Goal: Complete application form

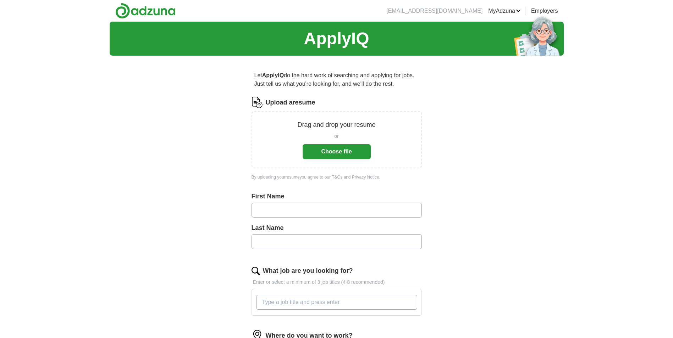
click at [351, 151] on button "Choose file" at bounding box center [337, 151] width 68 height 15
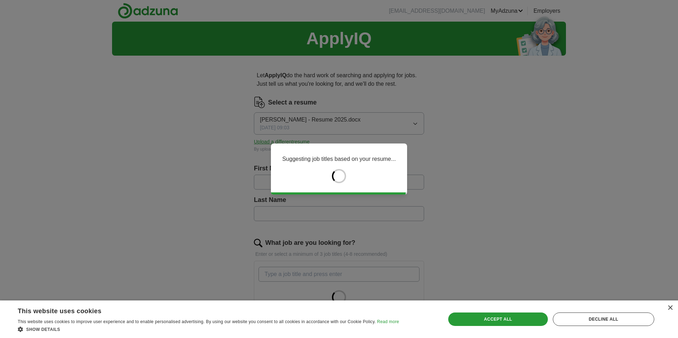
type input "*"
type input "*****"
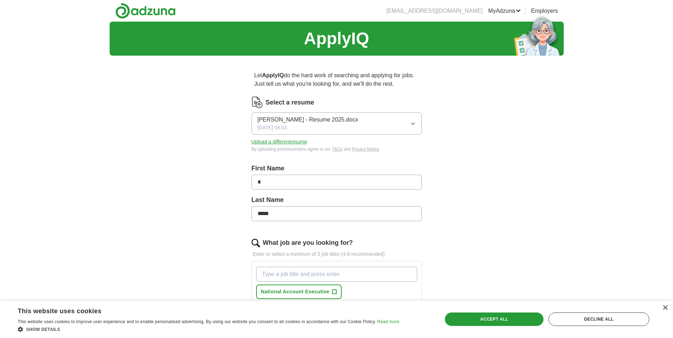
click at [282, 182] on input "*" at bounding box center [336, 182] width 170 height 15
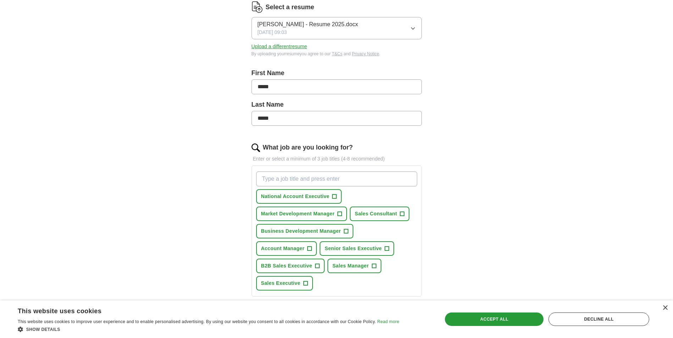
scroll to position [142, 0]
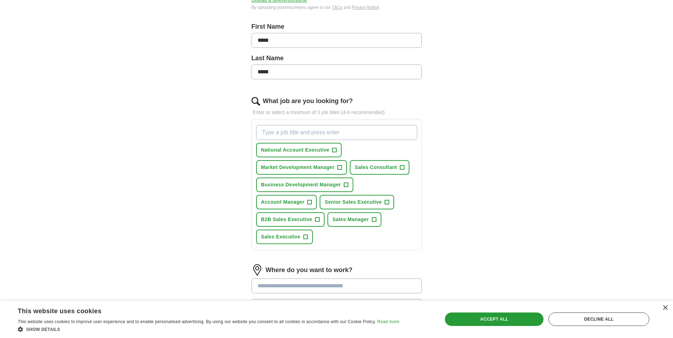
type input "*****"
click at [334, 153] on span "+" at bounding box center [334, 151] width 4 height 6
click at [399, 170] on button "Sales Consultant +" at bounding box center [380, 167] width 60 height 15
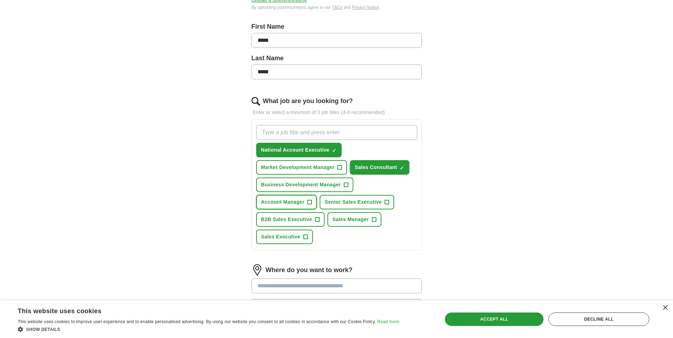
click at [306, 204] on button "Account Manager +" at bounding box center [286, 202] width 61 height 15
click at [348, 208] on button "Senior Sales Executive +" at bounding box center [357, 202] width 74 height 15
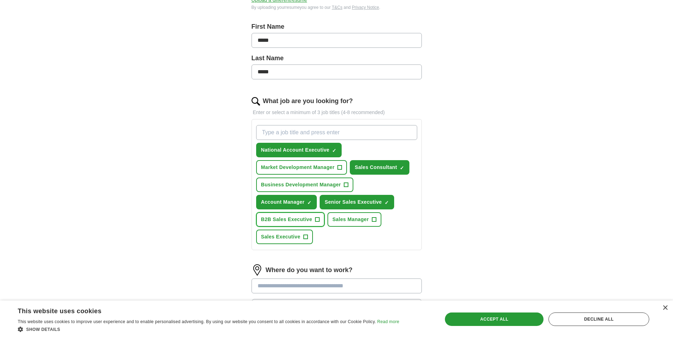
click at [315, 217] on span "+" at bounding box center [317, 220] width 4 height 6
click at [306, 238] on span "+" at bounding box center [305, 237] width 4 height 6
click at [366, 226] on button "Sales Manager +" at bounding box center [354, 219] width 54 height 15
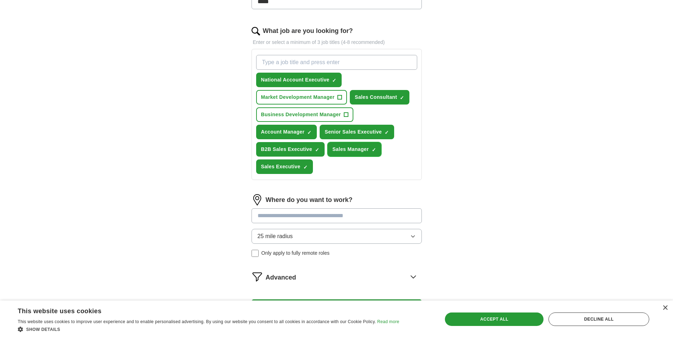
scroll to position [213, 0]
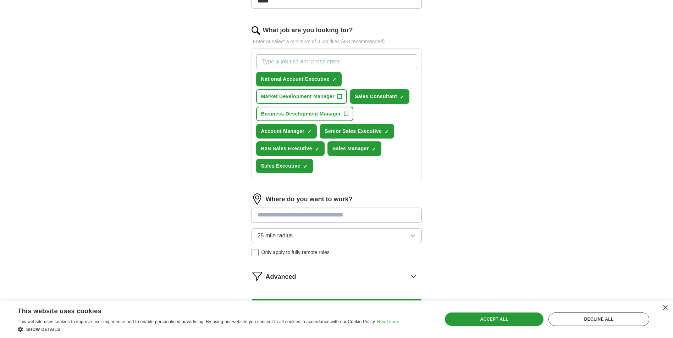
click at [350, 221] on input at bounding box center [336, 215] width 170 height 15
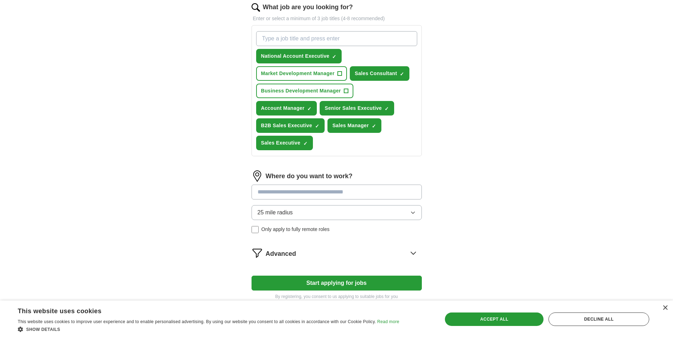
scroll to position [248, 0]
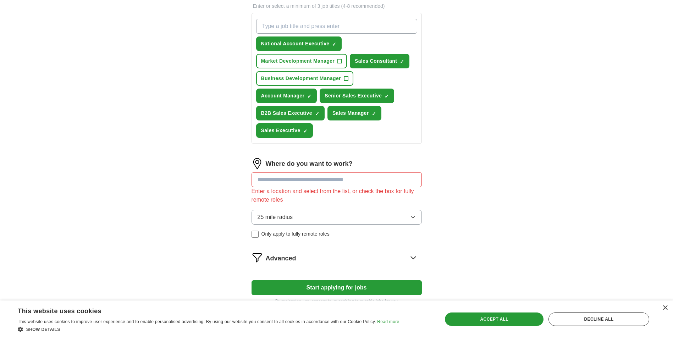
click at [280, 220] on div "25 mile radius Only apply to fully remote roles" at bounding box center [336, 224] width 170 height 28
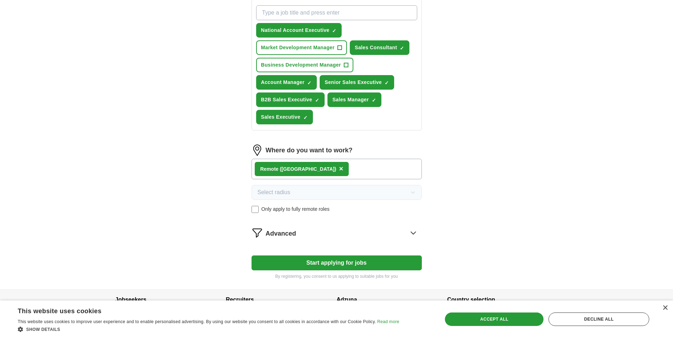
scroll to position [284, 0]
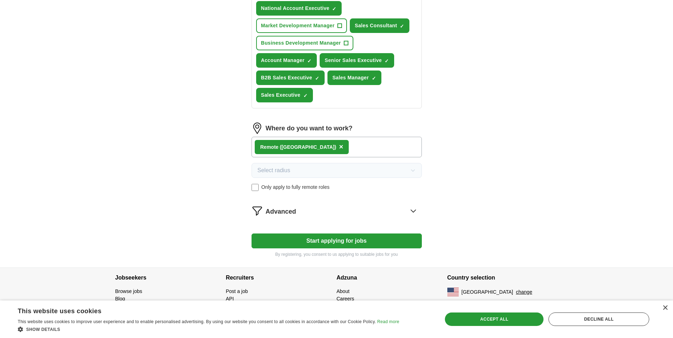
click at [341, 219] on form "Select a resume [PERSON_NAME] - Resume 2025.docx [DATE] 09:03 Upload a differen…" at bounding box center [336, 35] width 170 height 445
click at [359, 213] on div "Advanced" at bounding box center [344, 210] width 156 height 11
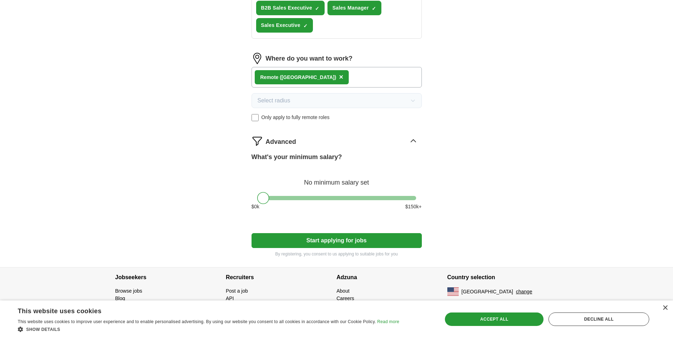
scroll to position [354, 0]
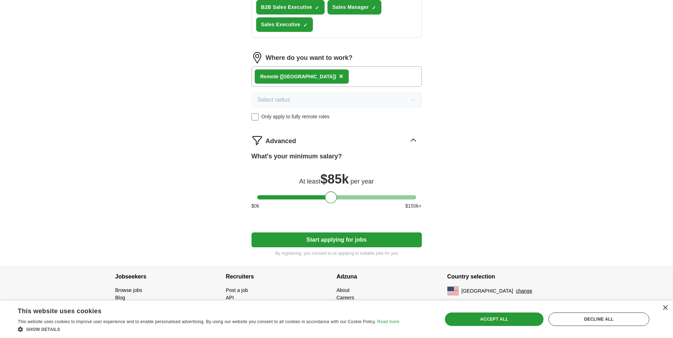
drag, startPoint x: 260, startPoint y: 200, endPoint x: 328, endPoint y: 204, distance: 68.2
click at [328, 204] on div "What's your minimum salary? At least $ 85k per year $ 0 k $ 150 k+" at bounding box center [336, 184] width 170 height 64
drag, startPoint x: 332, startPoint y: 232, endPoint x: 334, endPoint y: 237, distance: 5.2
click at [332, 232] on form "Select a resume [PERSON_NAME] - Resume 2025.docx [DATE] 09:03 Upload a differen…" at bounding box center [336, -1] width 170 height 514
click at [335, 237] on button "Start applying for jobs" at bounding box center [336, 240] width 170 height 15
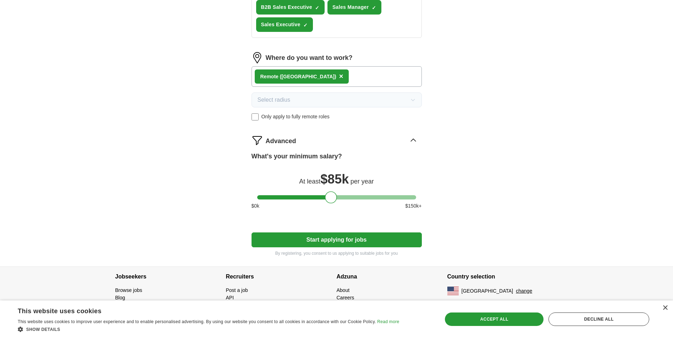
select select "**"
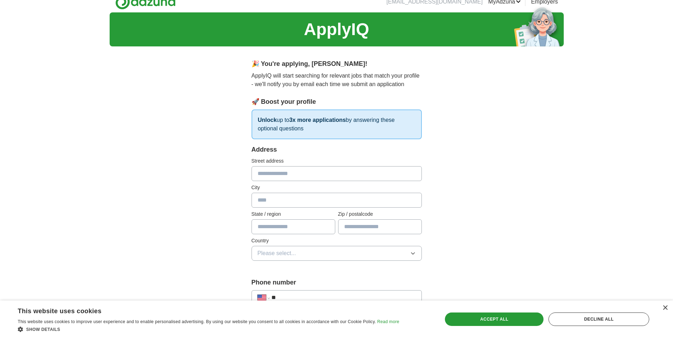
scroll to position [0, 0]
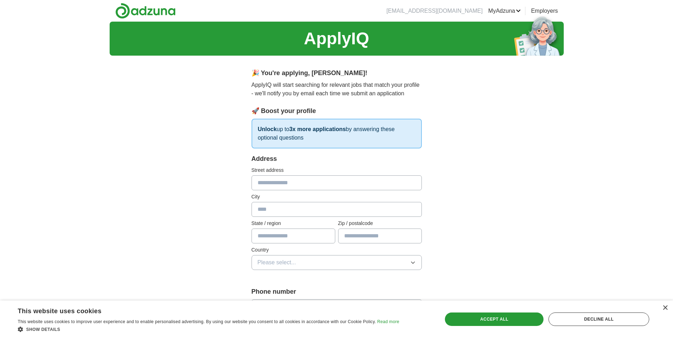
click at [289, 186] on input "text" at bounding box center [336, 183] width 170 height 15
type input "**********"
type input "*****"
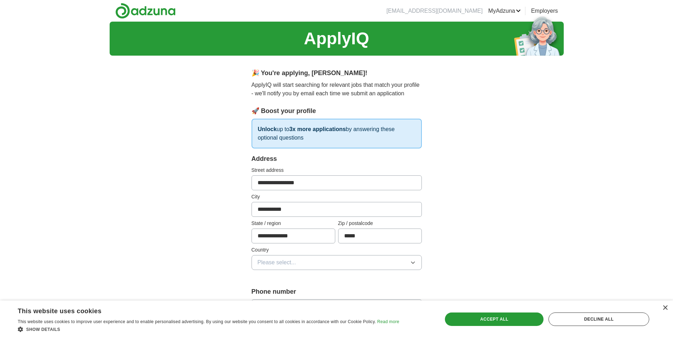
scroll to position [71, 0]
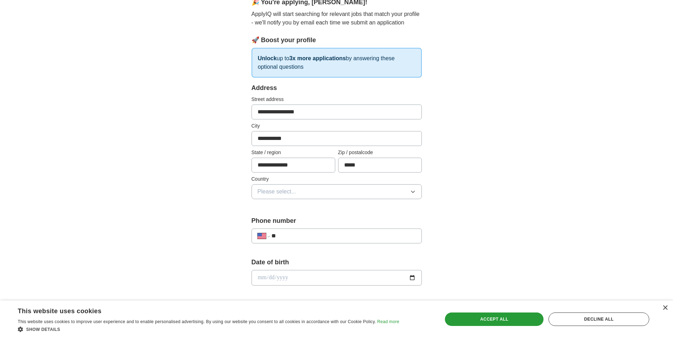
click at [297, 193] on button "Please select..." at bounding box center [336, 191] width 170 height 15
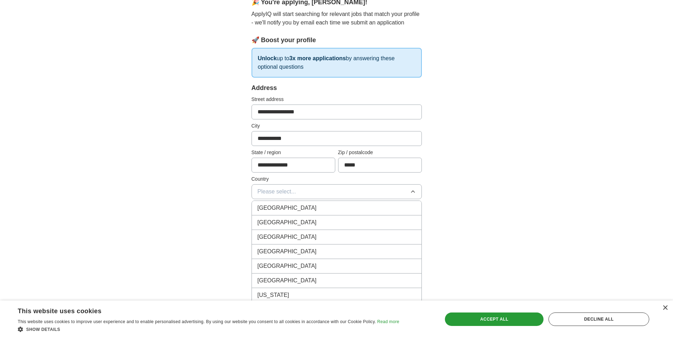
click at [297, 221] on div "[GEOGRAPHIC_DATA]" at bounding box center [337, 223] width 158 height 9
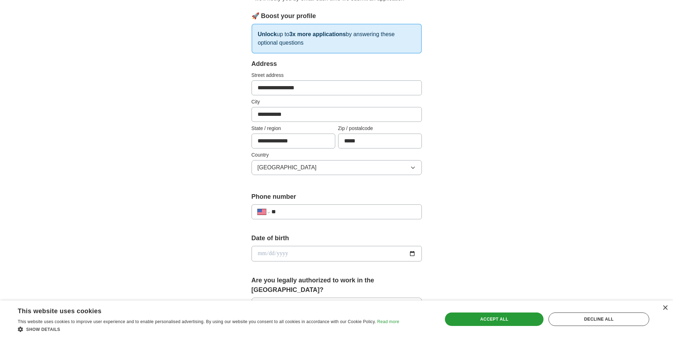
scroll to position [106, 0]
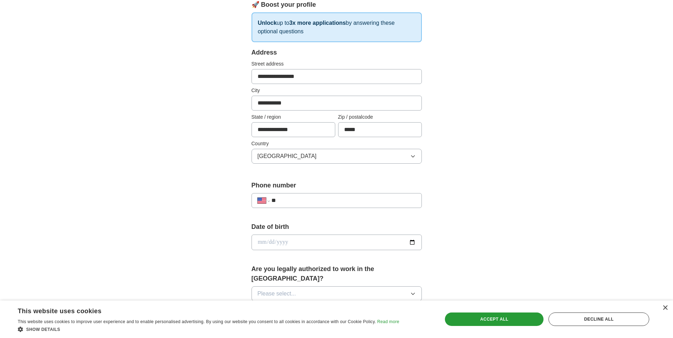
click at [312, 201] on input "**" at bounding box center [343, 201] width 144 height 9
type input "**********"
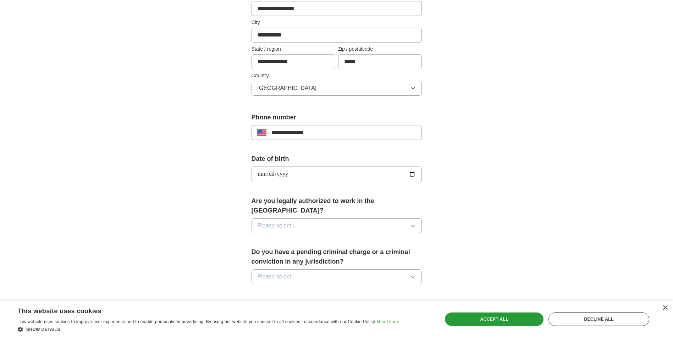
scroll to position [177, 0]
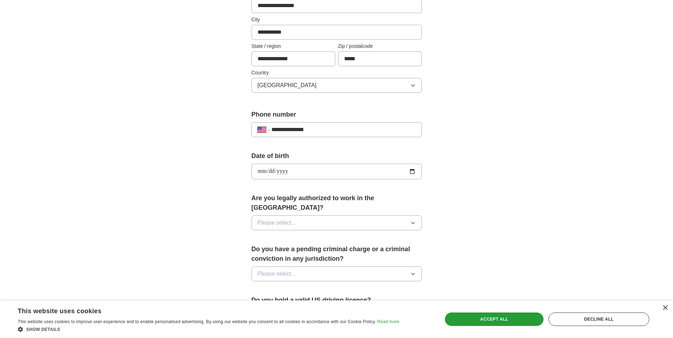
click at [383, 216] on button "Please select..." at bounding box center [336, 223] width 170 height 15
click at [321, 235] on div "Yes" at bounding box center [337, 239] width 158 height 9
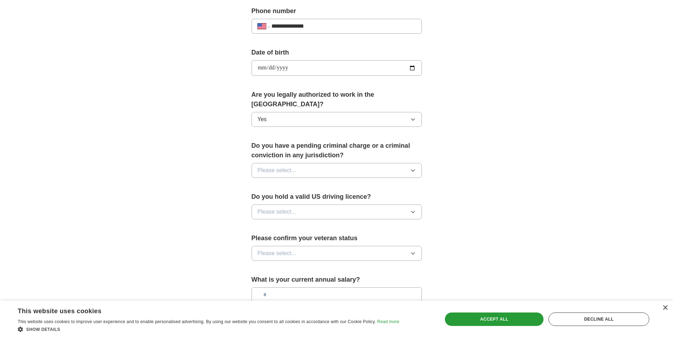
scroll to position [284, 0]
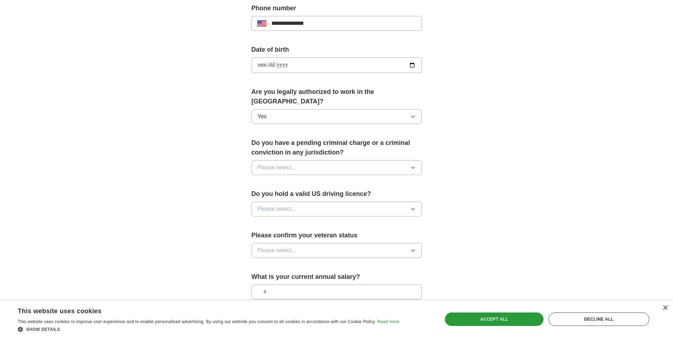
click at [359, 160] on button "Please select..." at bounding box center [336, 167] width 170 height 15
click at [347, 194] on div "No" at bounding box center [337, 198] width 158 height 9
click at [342, 202] on button "Please select..." at bounding box center [336, 209] width 170 height 15
click at [329, 221] on div "Yes" at bounding box center [337, 225] width 158 height 9
click at [311, 243] on button "Please select..." at bounding box center [336, 250] width 170 height 15
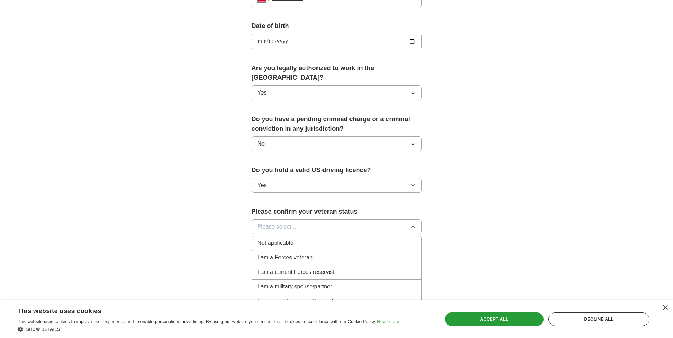
scroll to position [319, 0]
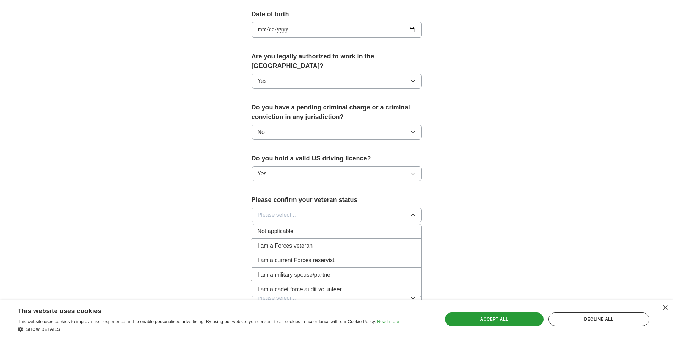
click at [339, 227] on div "Not applicable" at bounding box center [337, 231] width 158 height 9
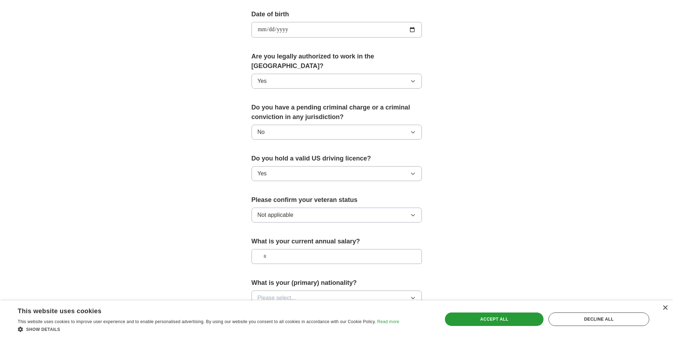
scroll to position [355, 0]
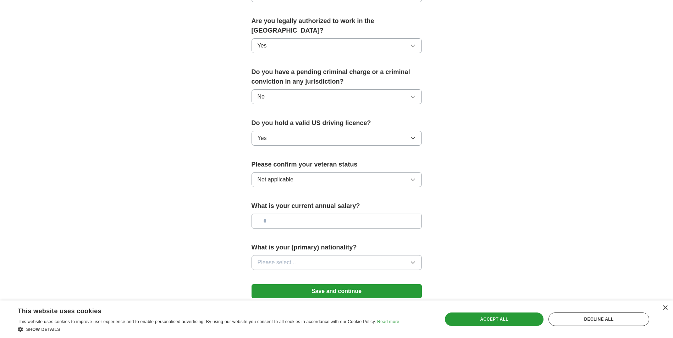
click at [338, 215] on input "text" at bounding box center [336, 221] width 170 height 15
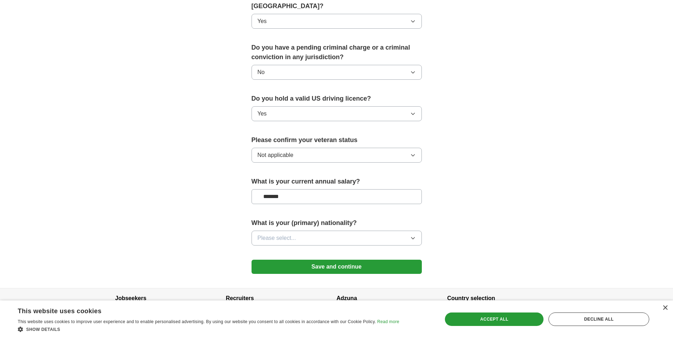
scroll to position [390, 0]
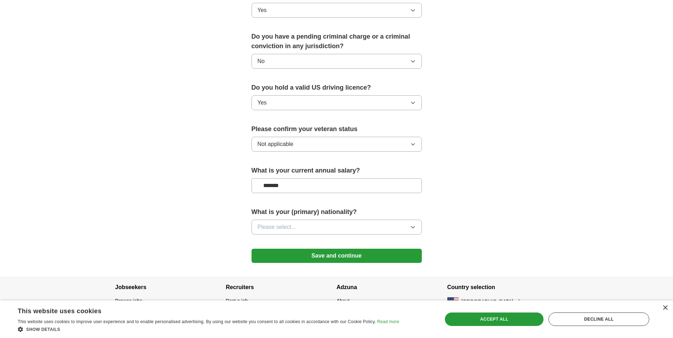
type input "*******"
click at [352, 220] on button "Please select..." at bounding box center [336, 227] width 170 height 15
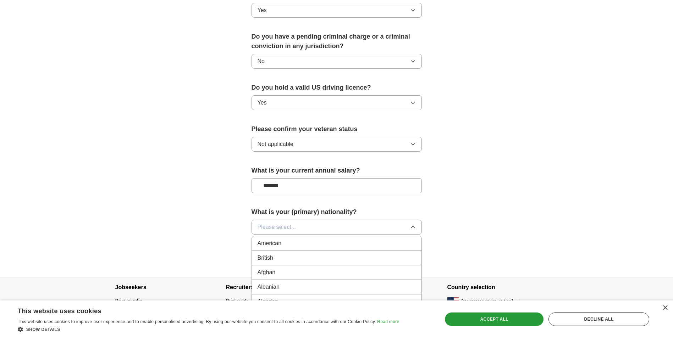
click at [347, 239] on div "American" at bounding box center [337, 243] width 158 height 9
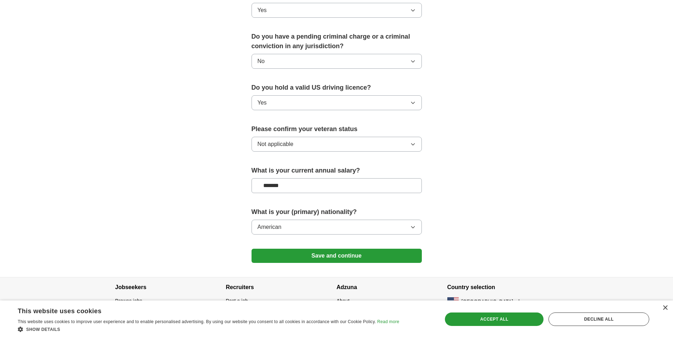
click at [350, 249] on button "Save and continue" at bounding box center [336, 256] width 170 height 14
